Goal: Navigation & Orientation: Find specific page/section

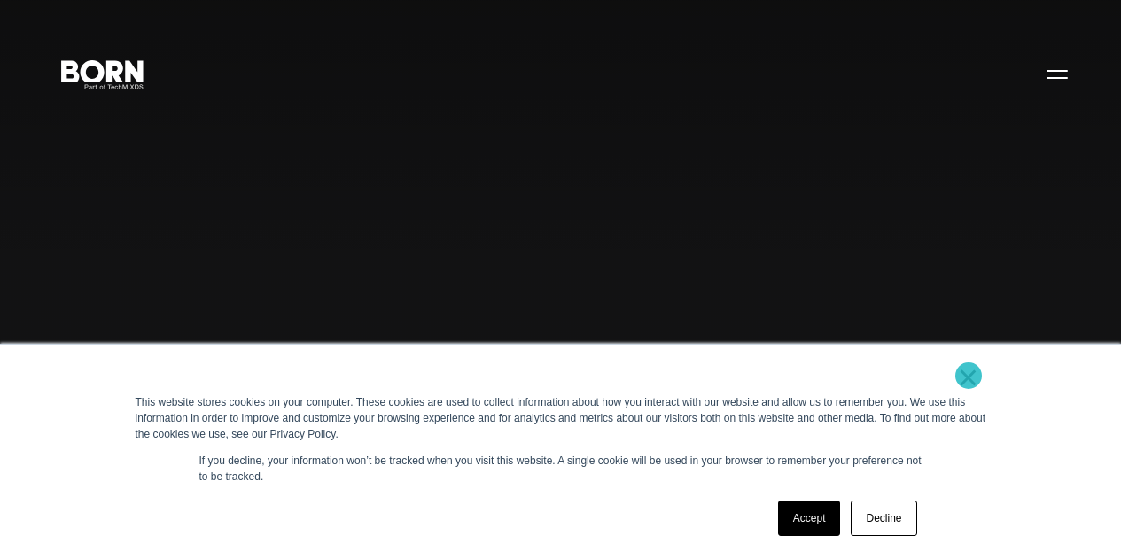
click at [969, 376] on link "×" at bounding box center [968, 378] width 21 height 16
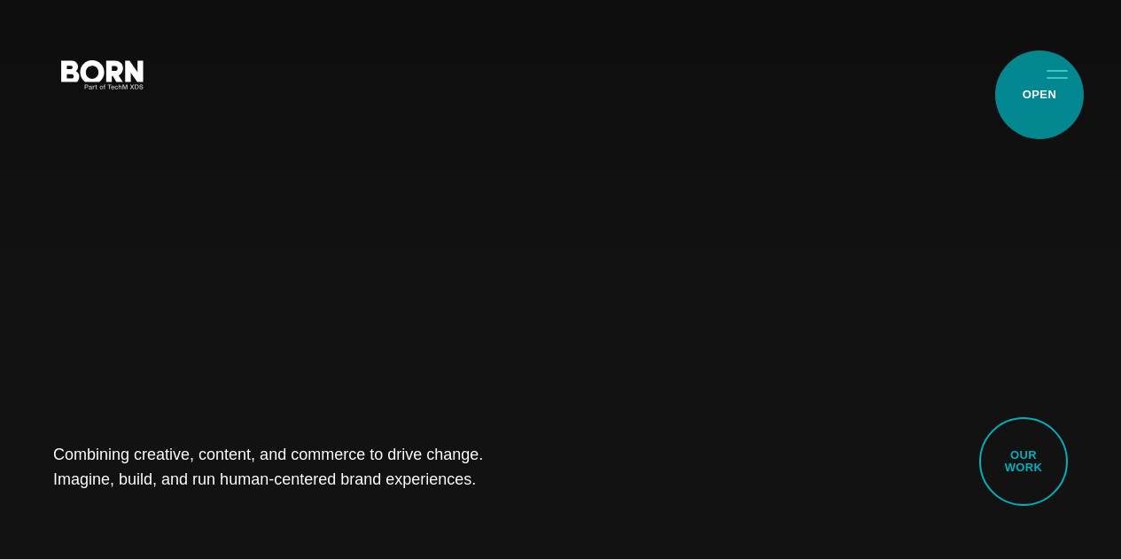
click at [1040, 92] on button "Primary Menu" at bounding box center [1057, 73] width 43 height 37
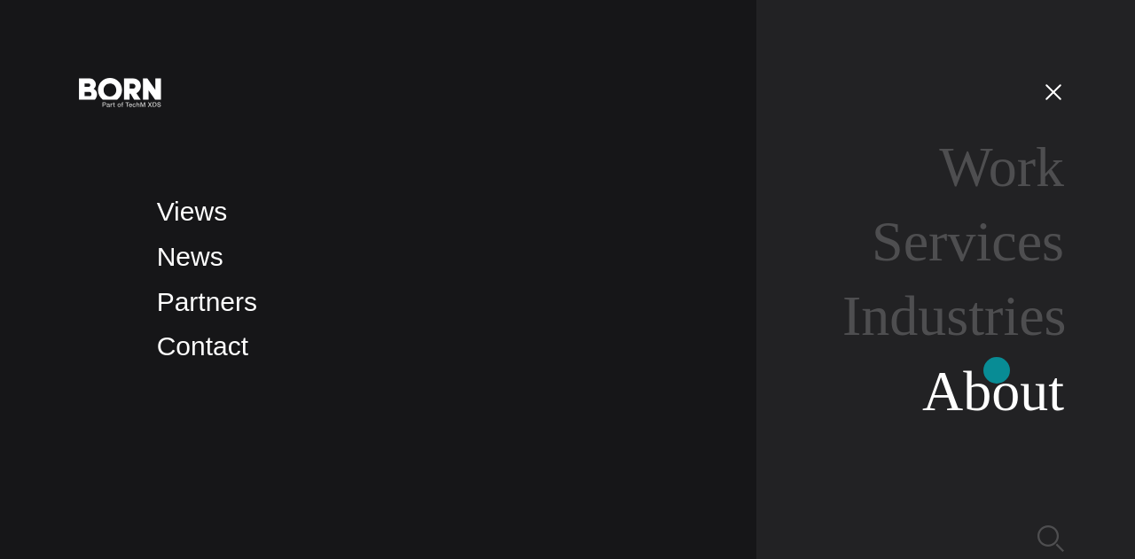
click at [996, 371] on link "About" at bounding box center [993, 391] width 142 height 63
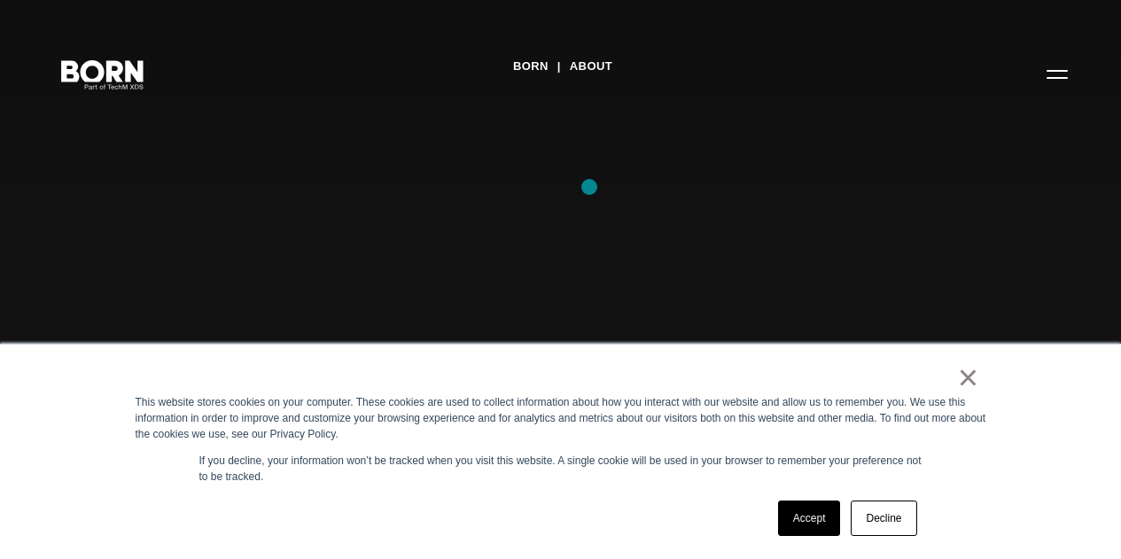
scroll to position [204, 0]
click at [960, 376] on link "×" at bounding box center [968, 378] width 21 height 16
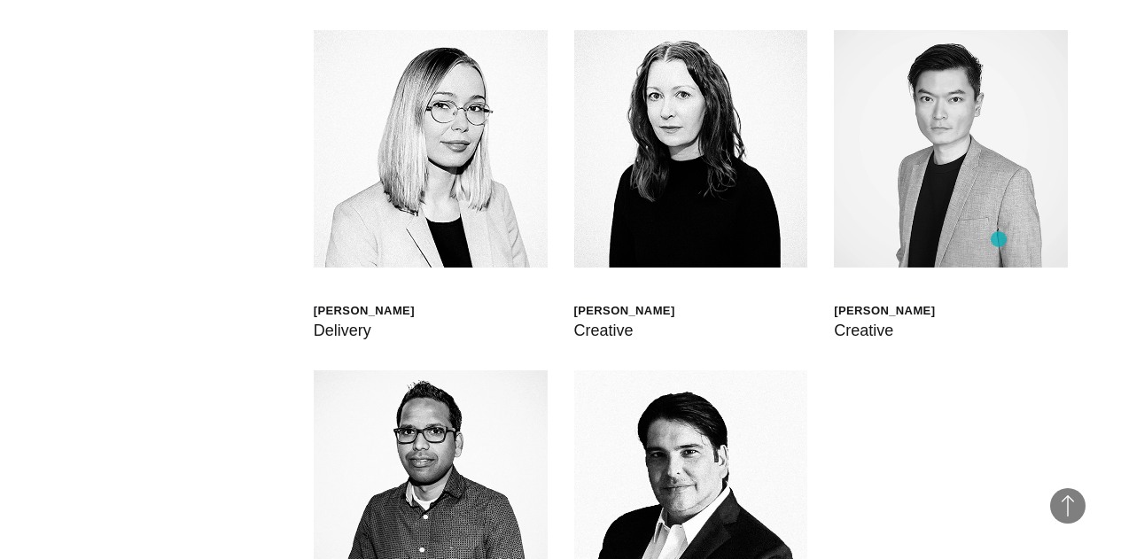
scroll to position [4204, 0]
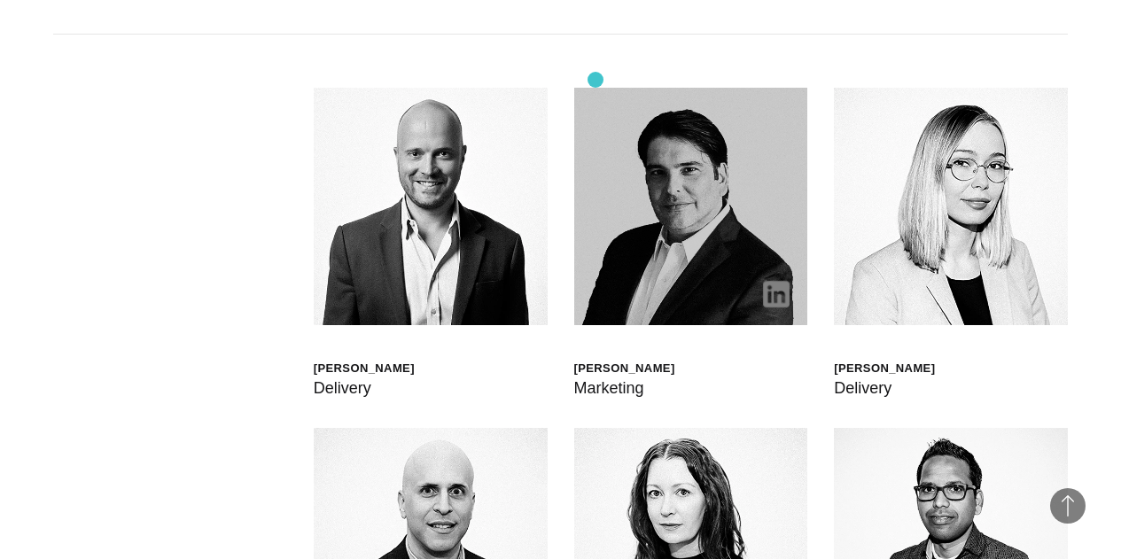
scroll to position [4170, 0]
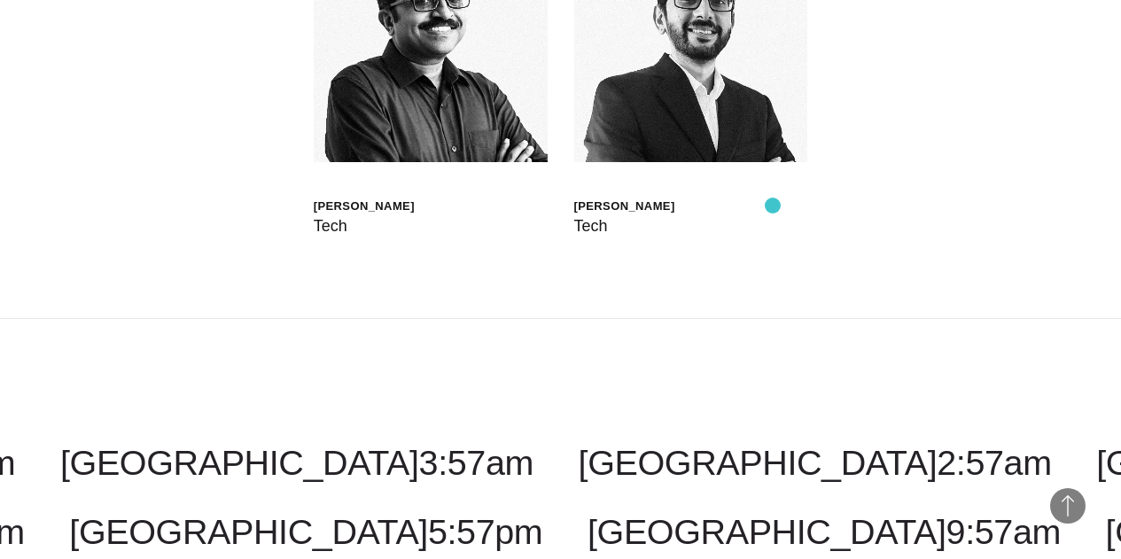
scroll to position [5005, 0]
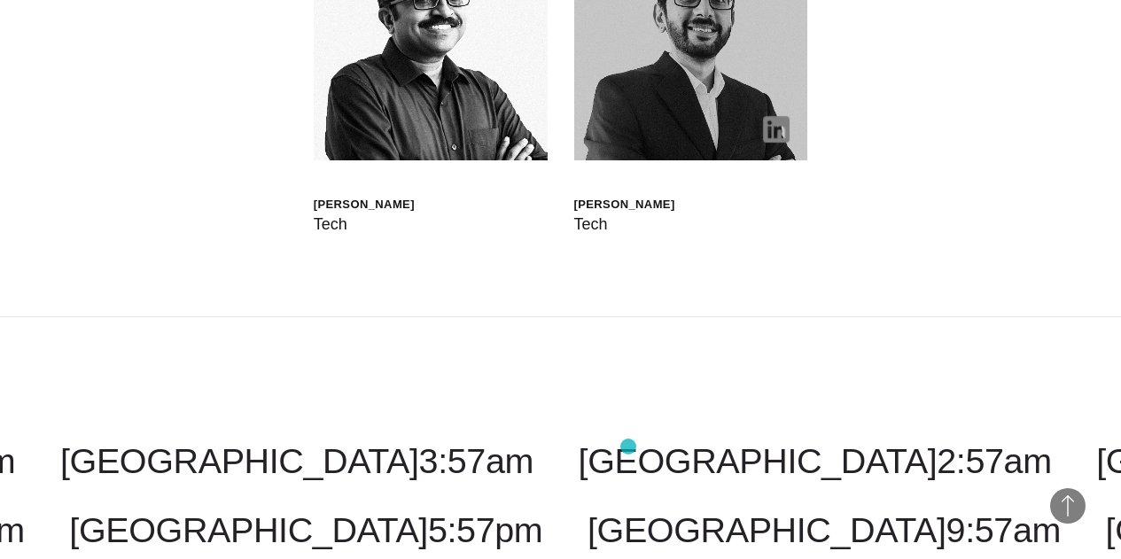
click at [628, 160] on img at bounding box center [691, 42] width 234 height 237
click at [740, 160] on img at bounding box center [691, 42] width 234 height 237
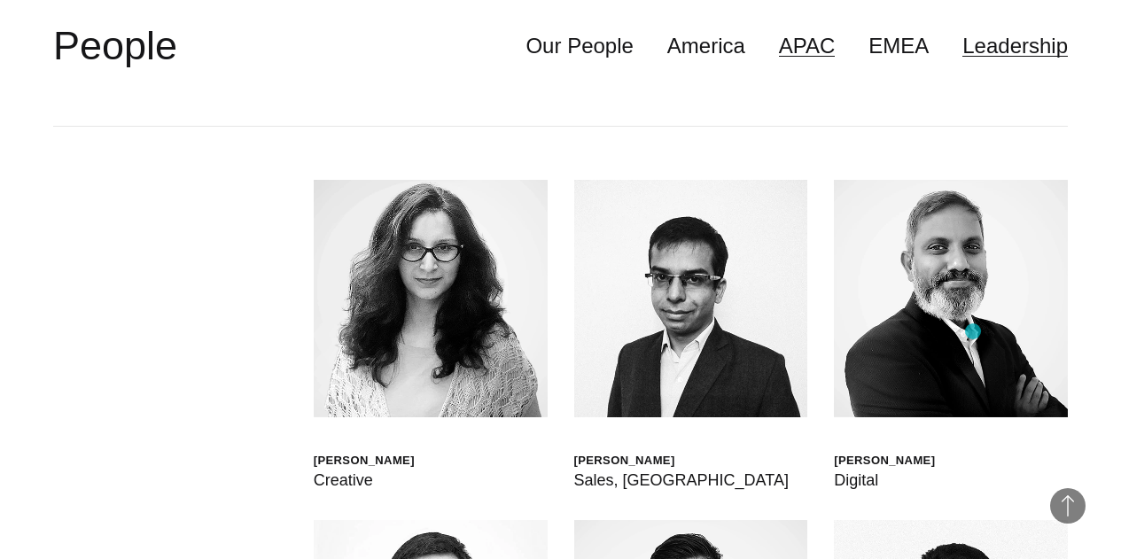
scroll to position [4067, 0]
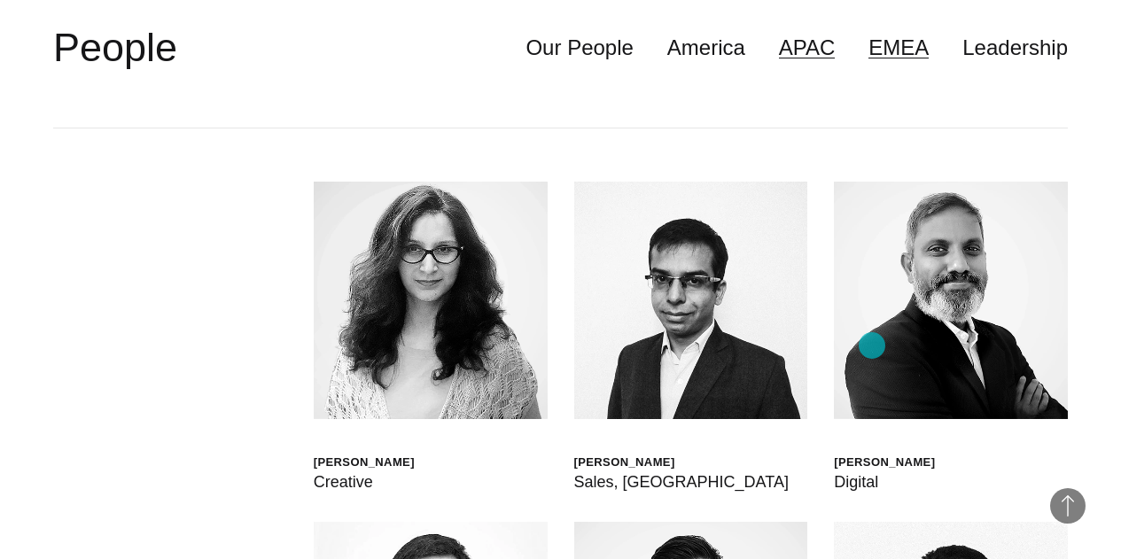
click at [872, 65] on link "EMEA" at bounding box center [899, 48] width 60 height 34
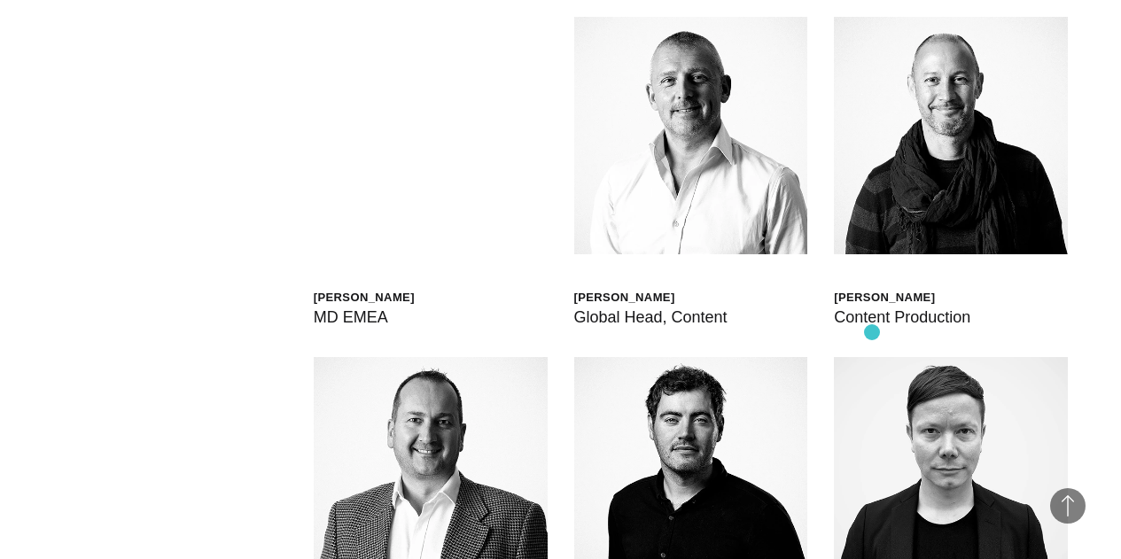
scroll to position [4221, 0]
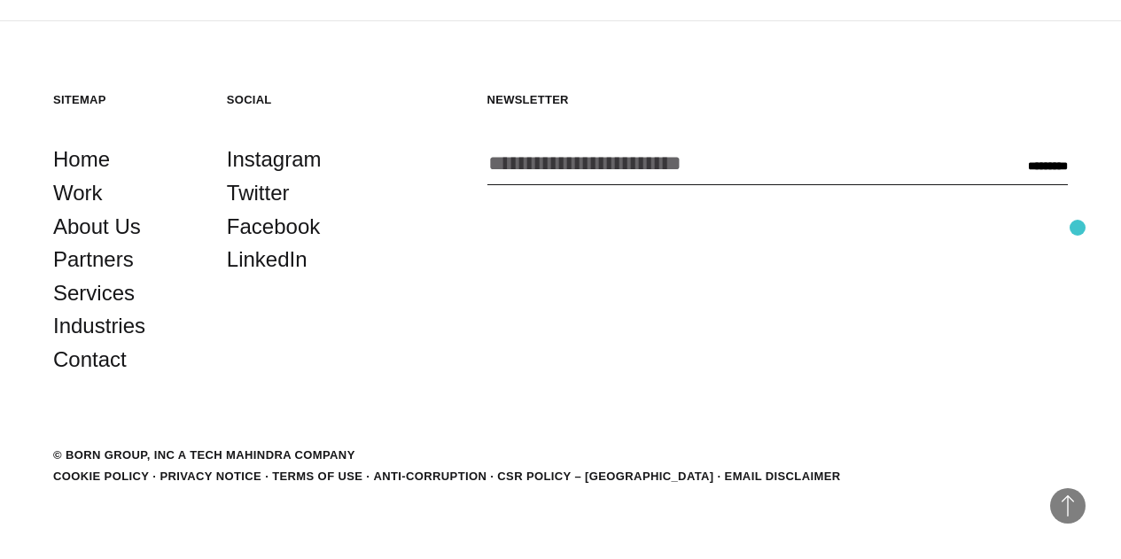
scroll to position [5639, 0]
click at [90, 127] on div "Sitemap Home Work About Us Partners Services Industries Contact" at bounding box center [126, 234] width 147 height 285
click at [85, 120] on div "Sitemap Home Work About Us Partners Services Industries Contact" at bounding box center [126, 234] width 147 height 285
click at [85, 107] on h5 "Sitemap" at bounding box center [126, 99] width 147 height 15
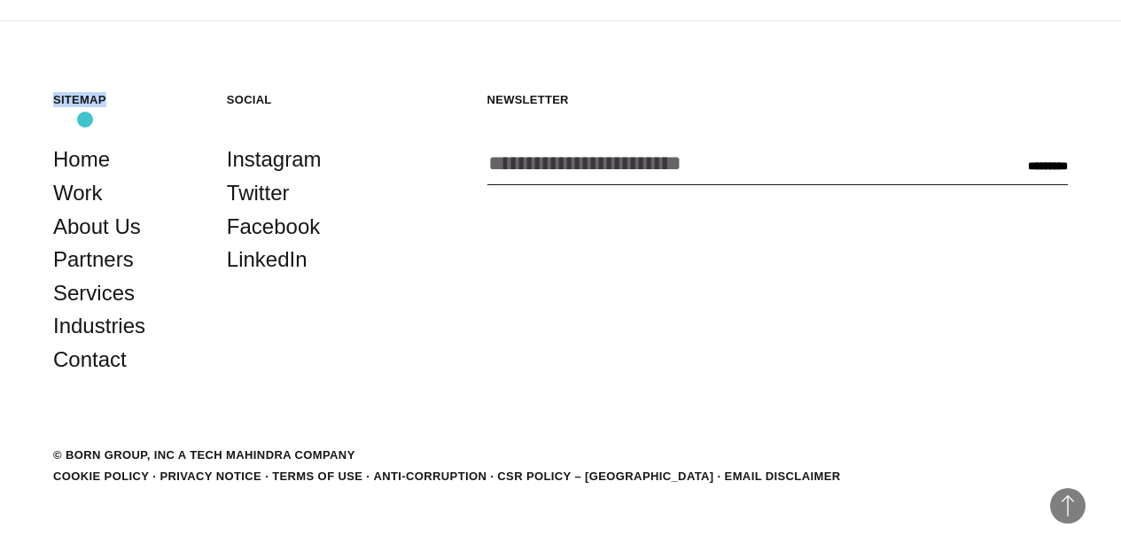
click at [85, 107] on h5 "Sitemap" at bounding box center [126, 99] width 147 height 15
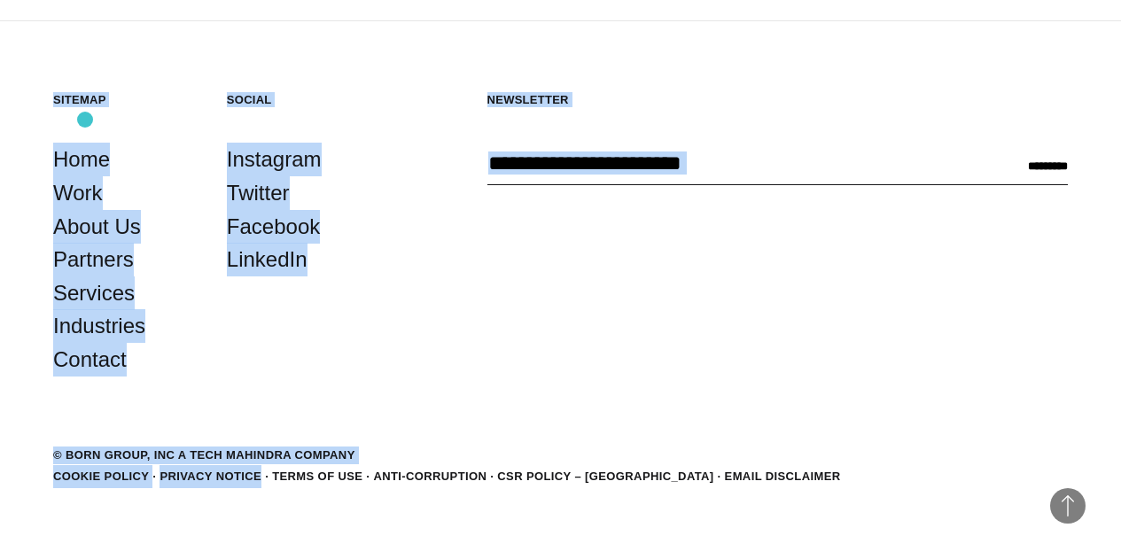
drag, startPoint x: 85, startPoint y: 120, endPoint x: 569, endPoint y: 555, distance: 650.9
click at [569, 555] on footer "Back to Top Sitemap Home Work About Us Partners Services Industries Contact Soc…" at bounding box center [560, 290] width 1121 height 538
click at [525, 450] on footer "Back to Top Sitemap Home Work About Us Partners Services Industries Contact Soc…" at bounding box center [560, 290] width 1121 height 538
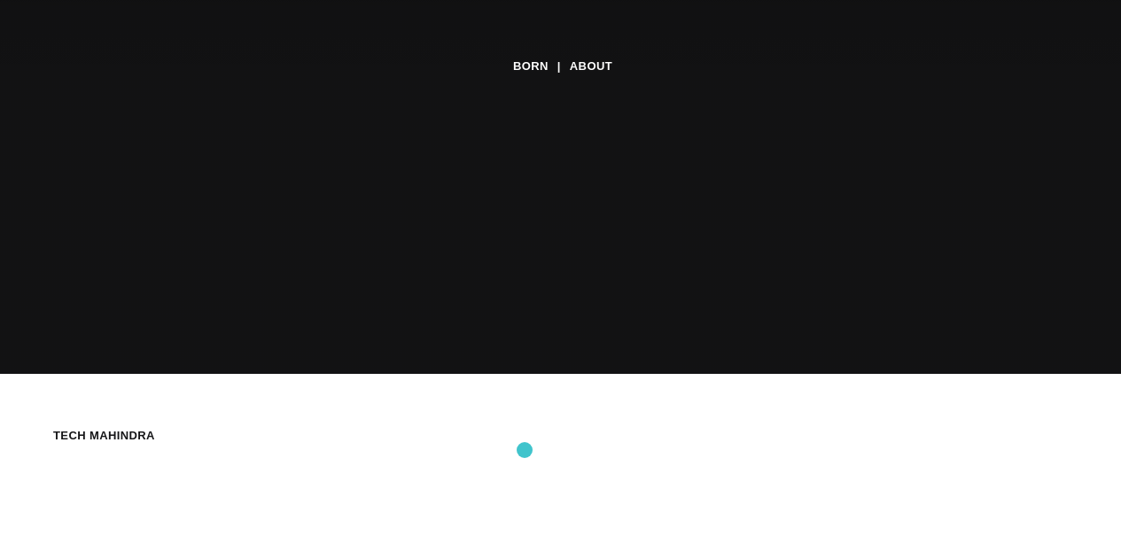
scroll to position [0, 0]
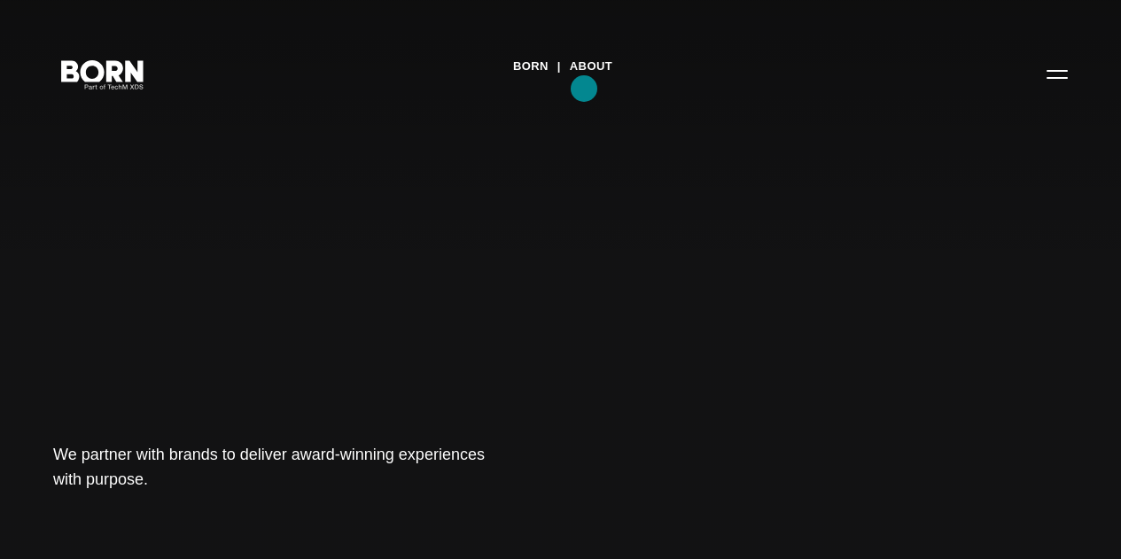
click at [584, 80] on link "About" at bounding box center [591, 66] width 43 height 27
